Goal: Find specific page/section: Find specific page/section

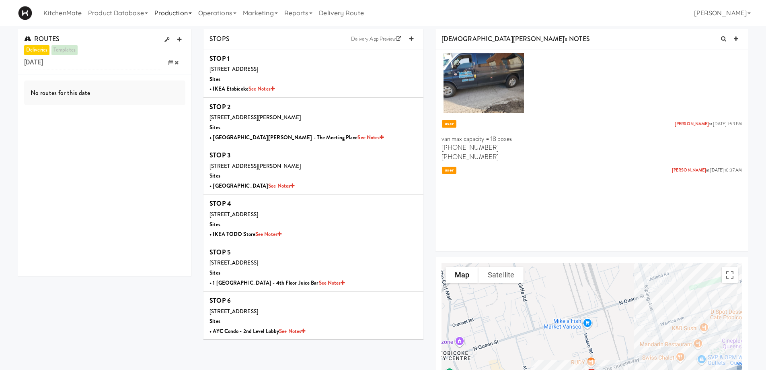
click at [178, 13] on link "Production" at bounding box center [173, 13] width 44 height 26
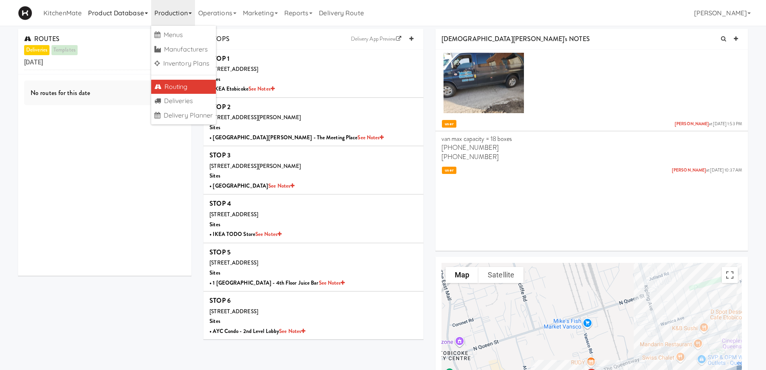
click at [106, 13] on link "Product Database" at bounding box center [118, 13] width 66 height 26
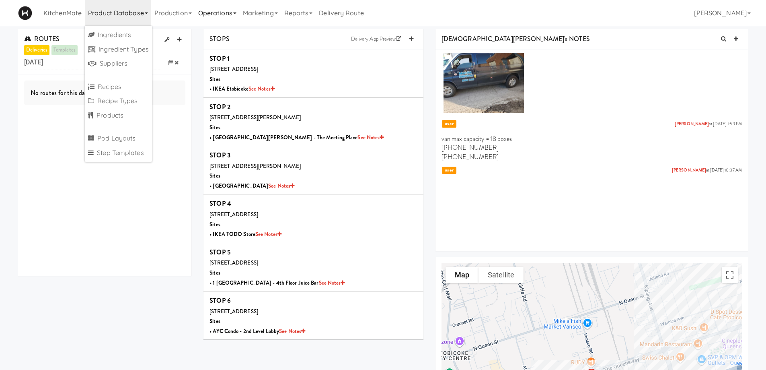
click at [221, 13] on link "Operations" at bounding box center [217, 13] width 45 height 26
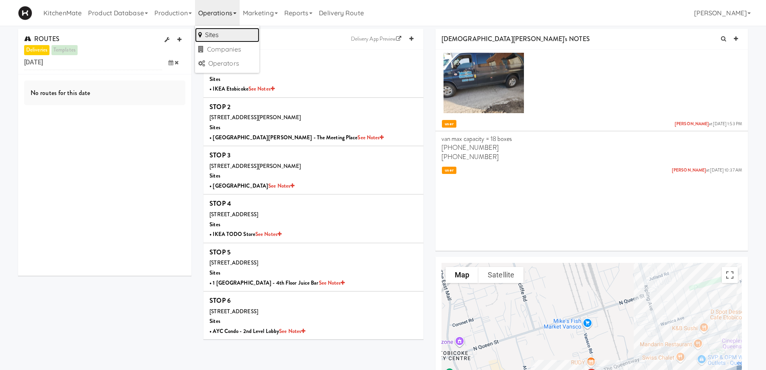
click at [220, 35] on link "Sites" at bounding box center [227, 35] width 64 height 14
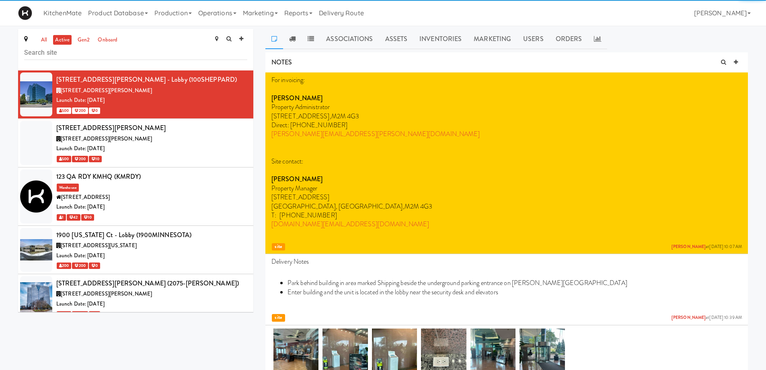
click at [42, 49] on input "text" at bounding box center [135, 52] width 223 height 15
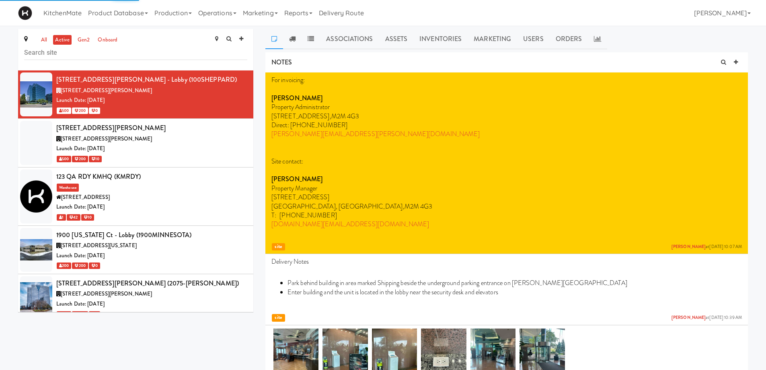
click at [42, 51] on input "text" at bounding box center [135, 52] width 223 height 15
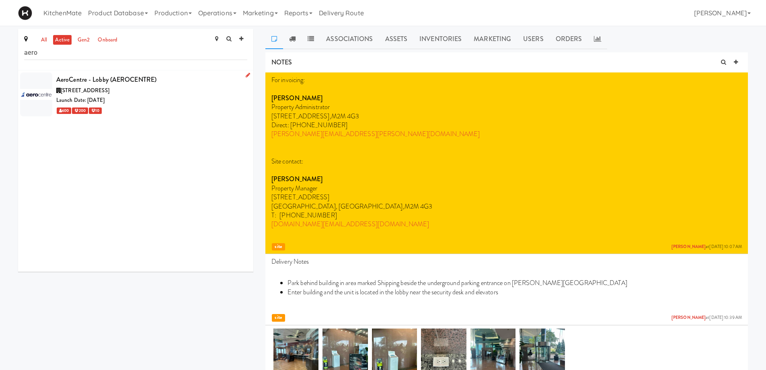
type input "aero"
copy span "5580 Explorer Dr, Mississauga ON"
drag, startPoint x: 139, startPoint y: 95, endPoint x: 6, endPoint y: 203, distance: 171.8
click at [29, 209] on div "AeroCentre - Lobby (AEROCENTRE) 5580 Explorer Dr, Mississauga ON Launch Date: J…" at bounding box center [135, 170] width 235 height 201
